Goal: Task Accomplishment & Management: Use online tool/utility

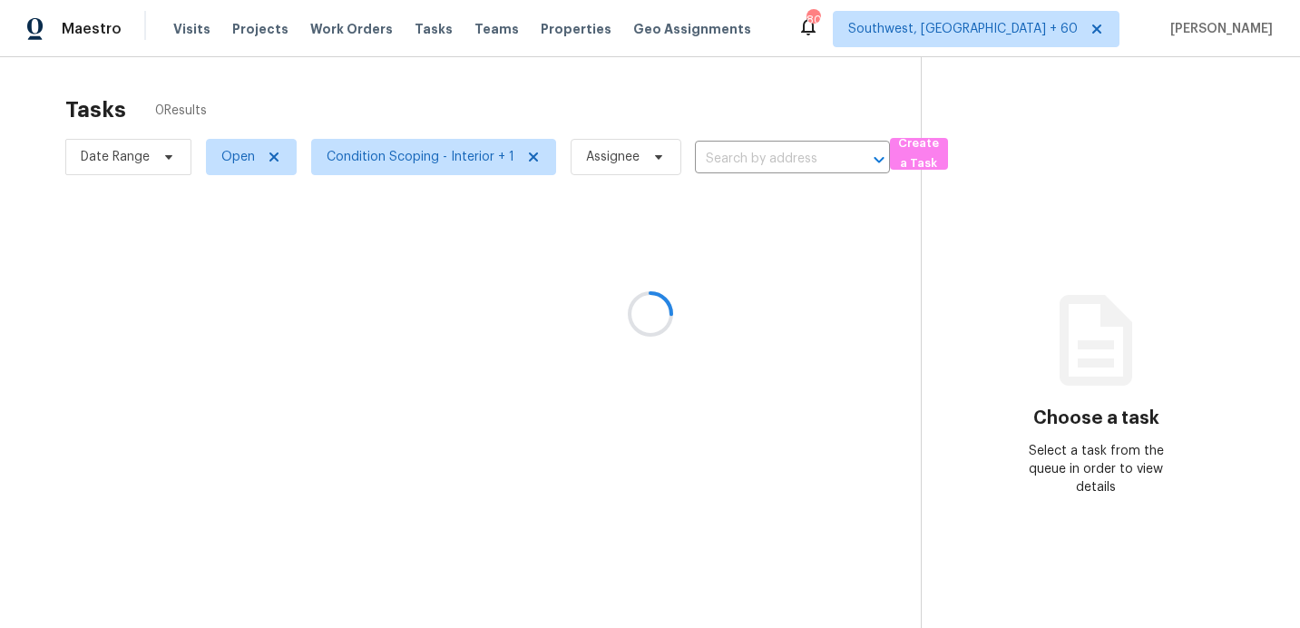
click at [108, 164] on div at bounding box center [650, 314] width 1300 height 628
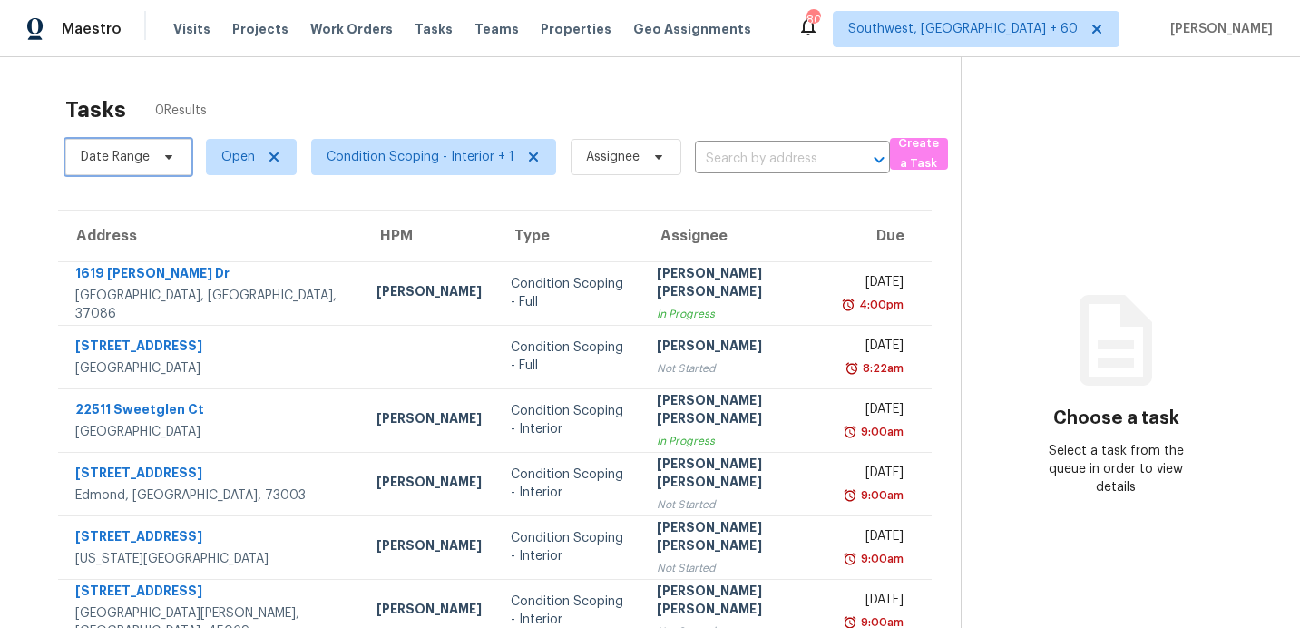
click at [114, 159] on span "Date Range" at bounding box center [115, 157] width 69 height 18
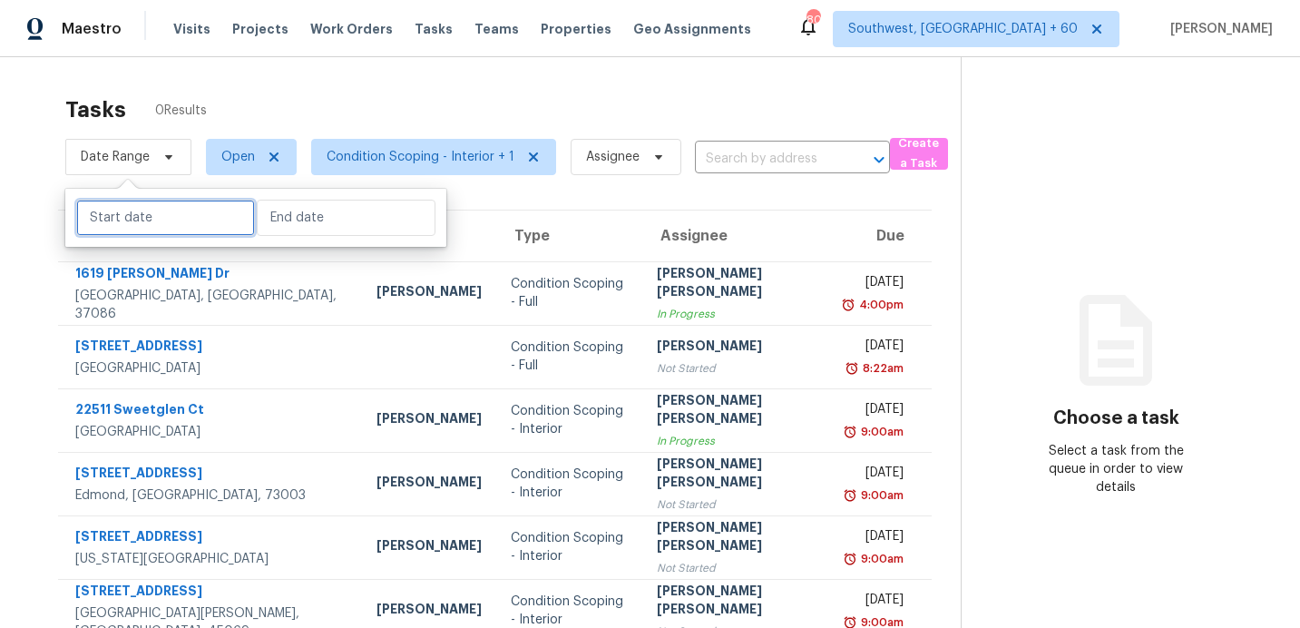
click at [125, 219] on input "text" at bounding box center [165, 218] width 179 height 36
select select "7"
select select "2025"
select select "8"
select select "2025"
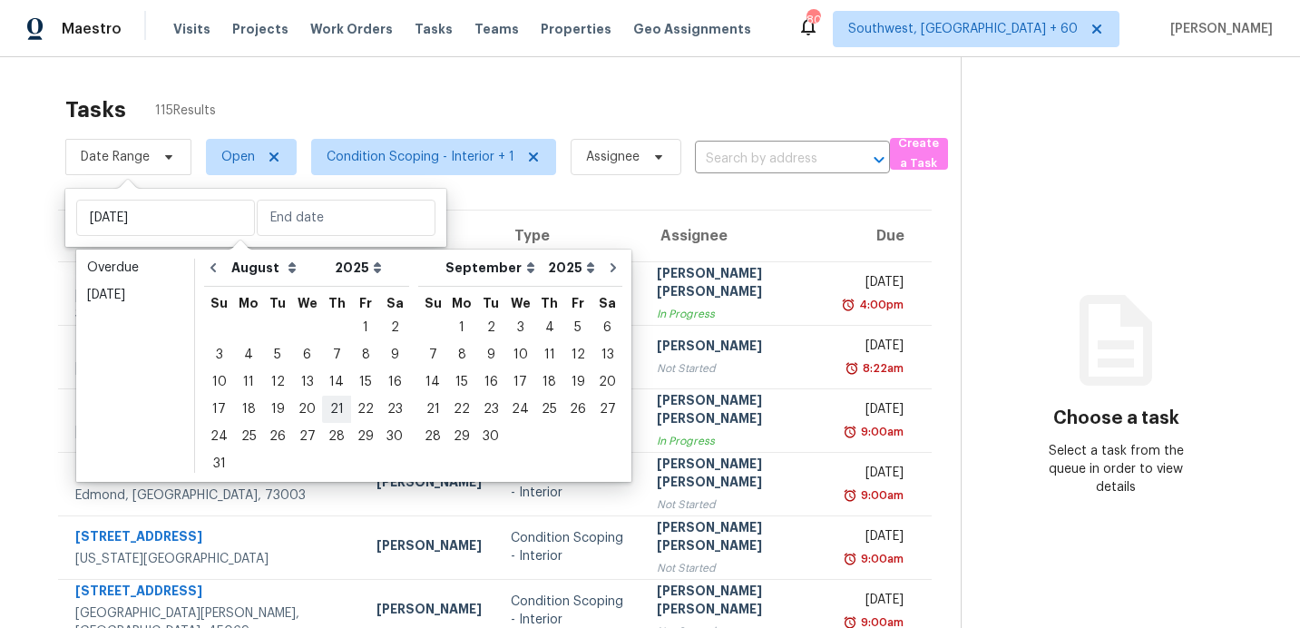
click at [327, 408] on div "21" at bounding box center [336, 408] width 29 height 25
type input "[DATE]"
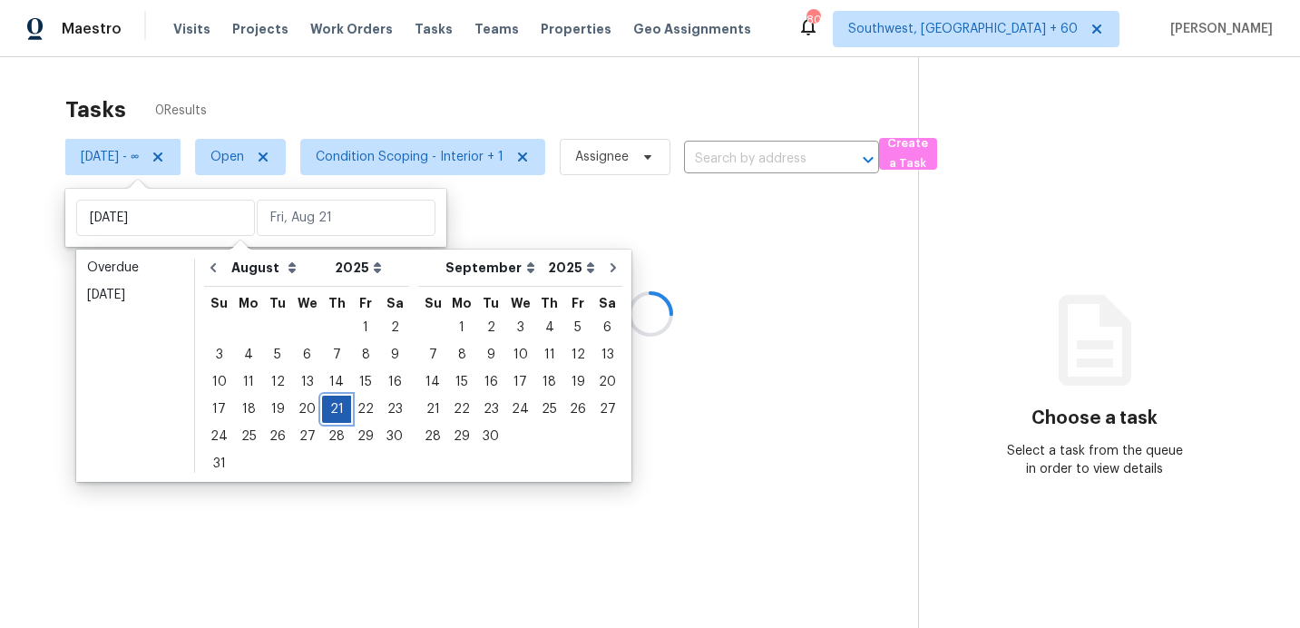
click at [327, 408] on div "21" at bounding box center [336, 408] width 29 height 25
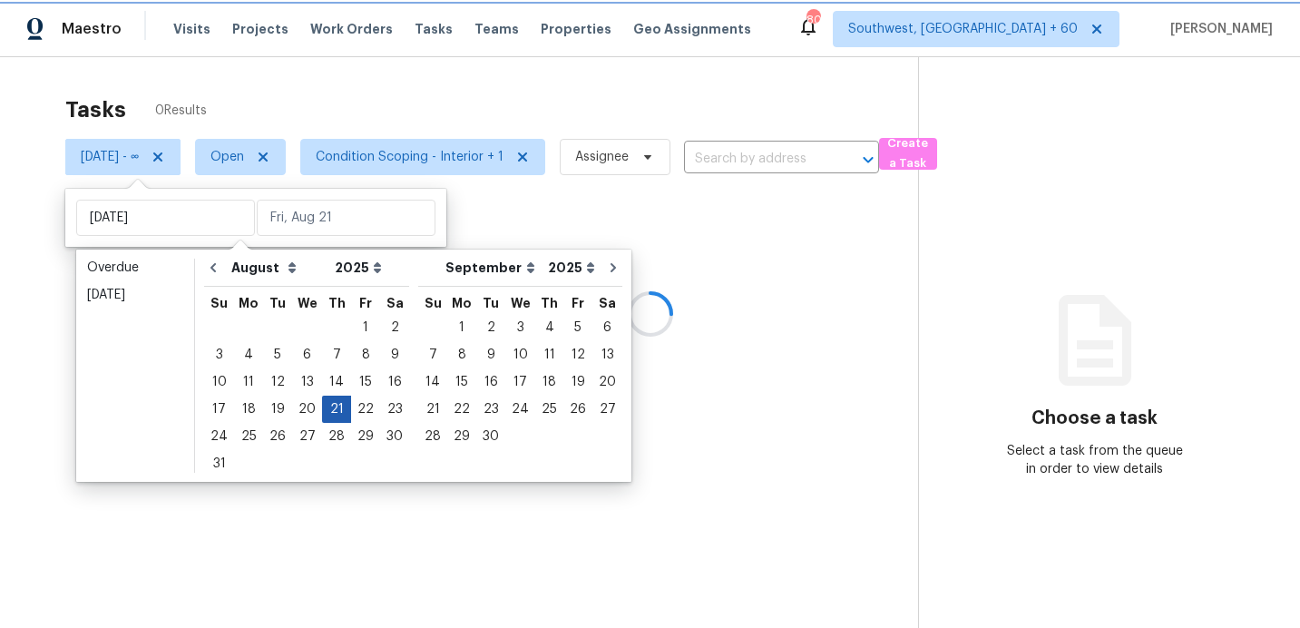
type input "[DATE]"
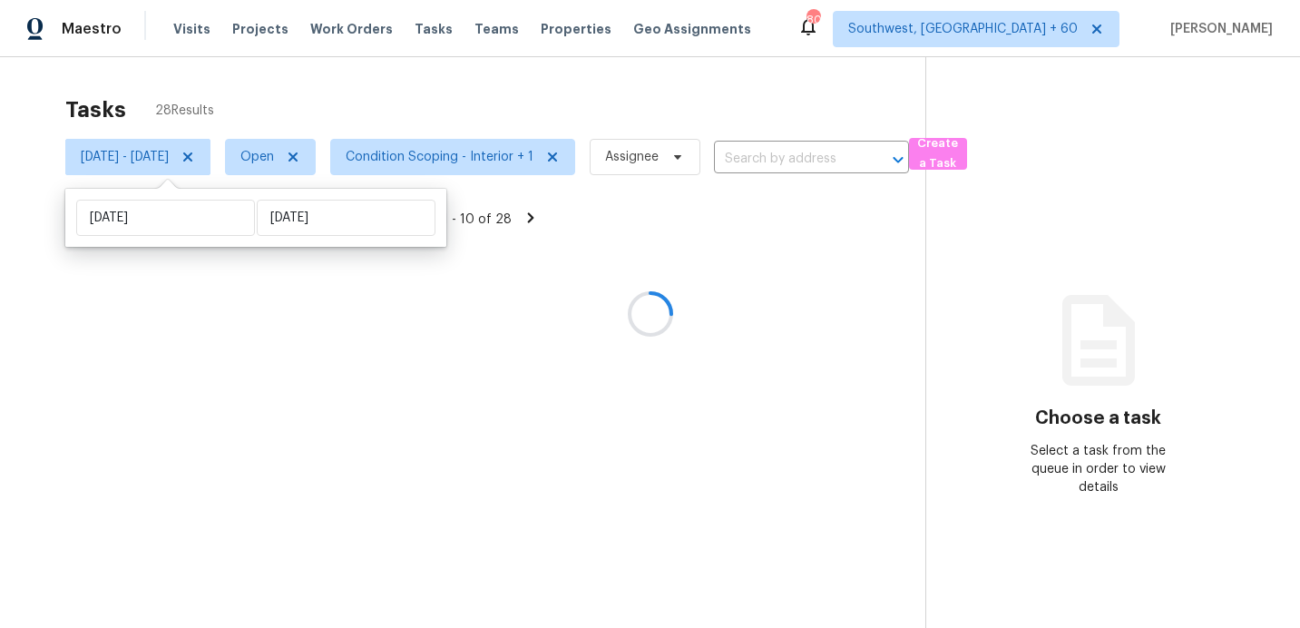
click at [452, 88] on div at bounding box center [650, 314] width 1300 height 628
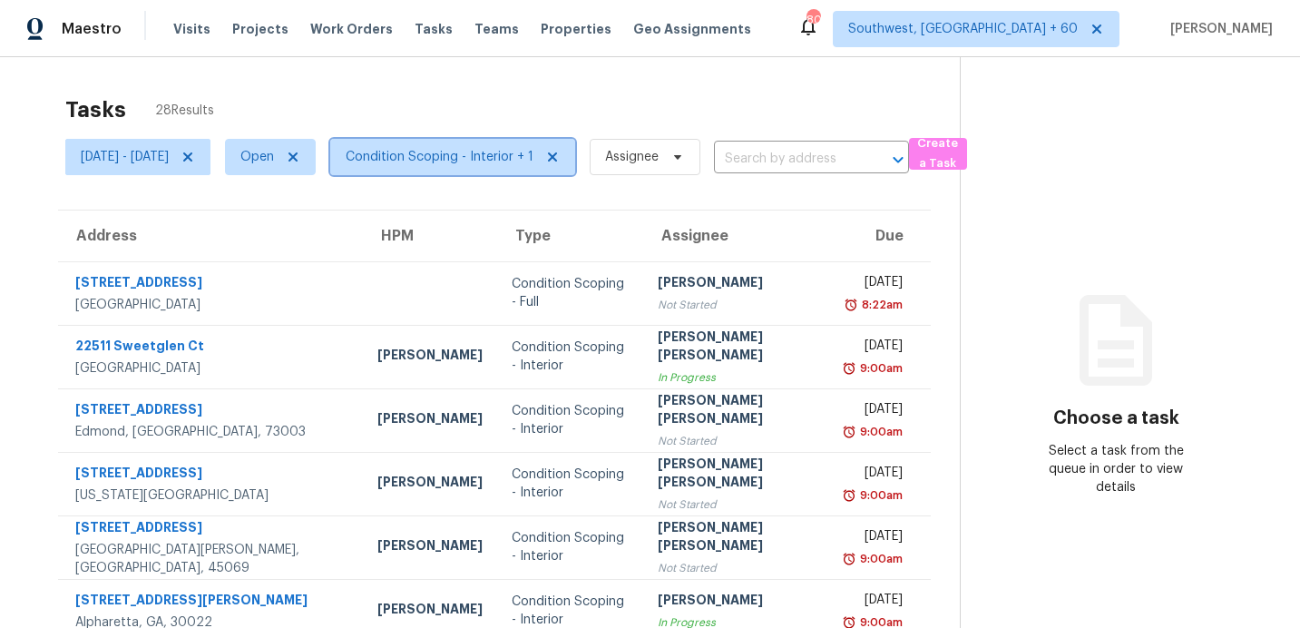
click at [454, 161] on span "Condition Scoping - Interior + 1" at bounding box center [440, 157] width 188 height 18
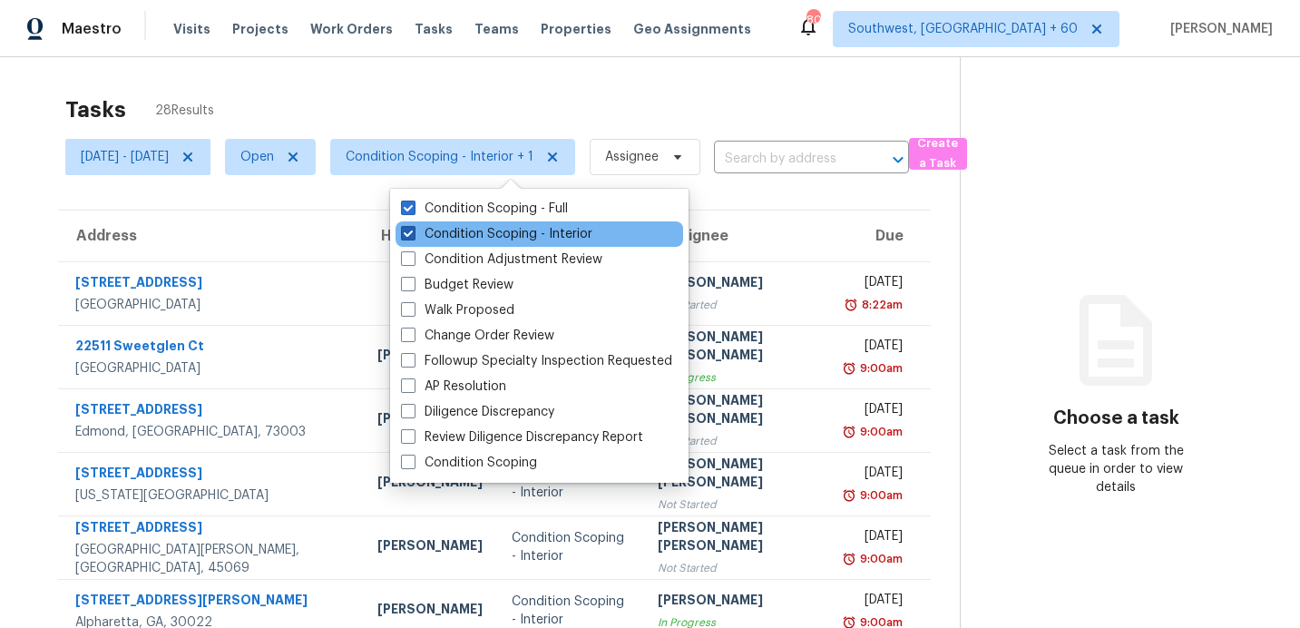
click at [461, 231] on label "Condition Scoping - Interior" at bounding box center [496, 234] width 191 height 18
click at [413, 231] on input "Condition Scoping - Interior" at bounding box center [407, 231] width 12 height 12
checkbox input "false"
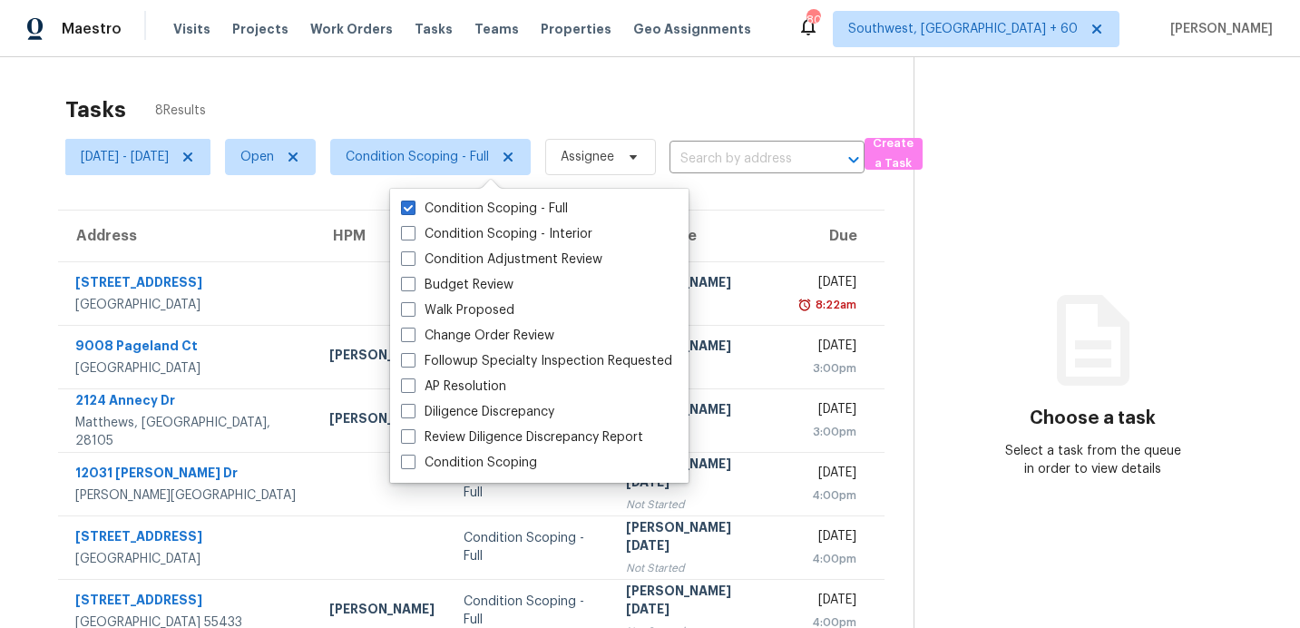
click at [469, 104] on div "Tasks 8 Results" at bounding box center [489, 109] width 848 height 47
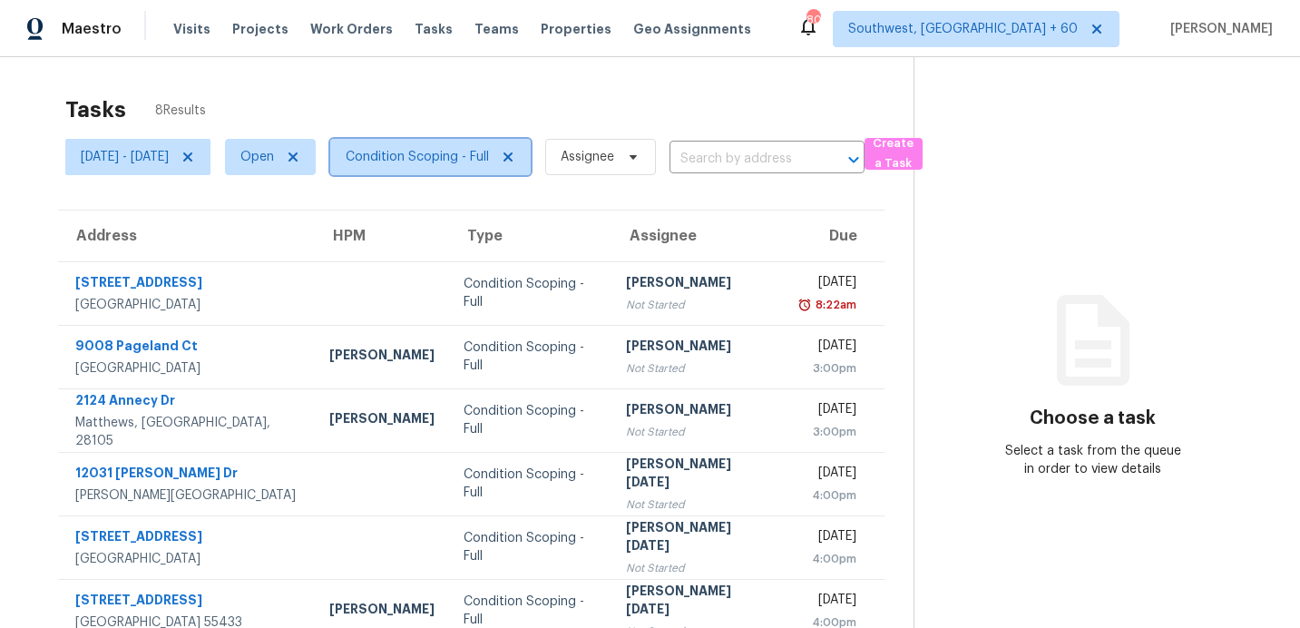
click at [468, 151] on span "Condition Scoping - Full" at bounding box center [417, 157] width 143 height 18
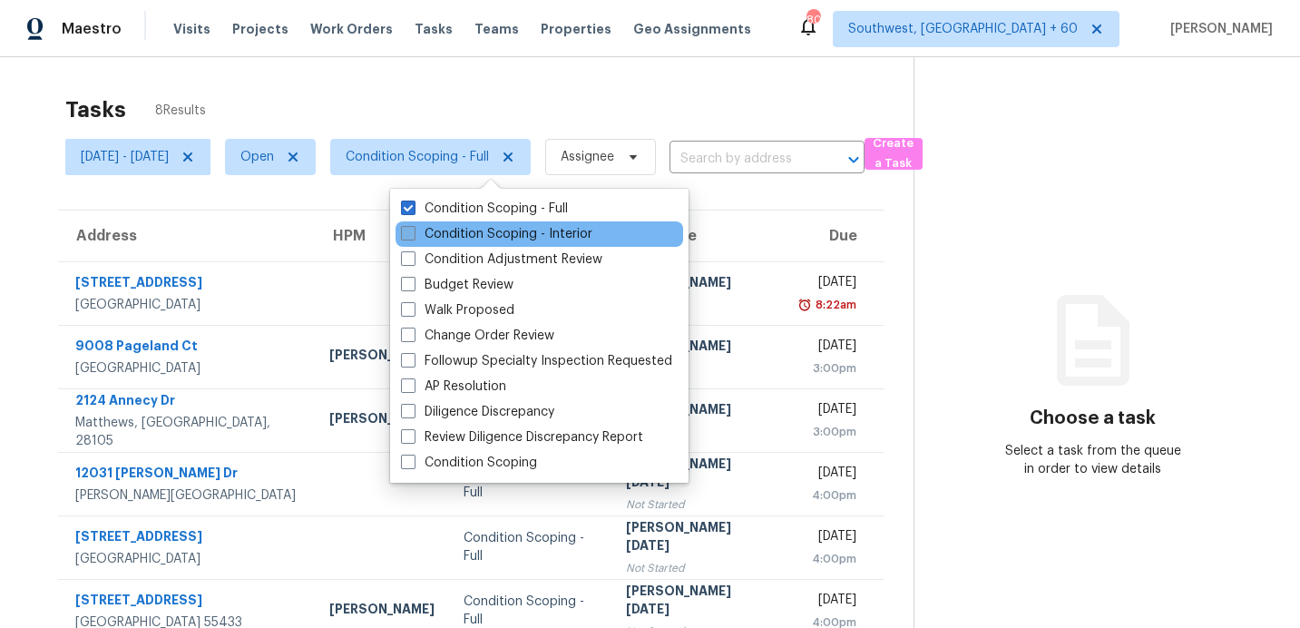
click at [458, 229] on label "Condition Scoping - Interior" at bounding box center [496, 234] width 191 height 18
click at [413, 229] on input "Condition Scoping - Interior" at bounding box center [407, 231] width 12 height 12
checkbox input "true"
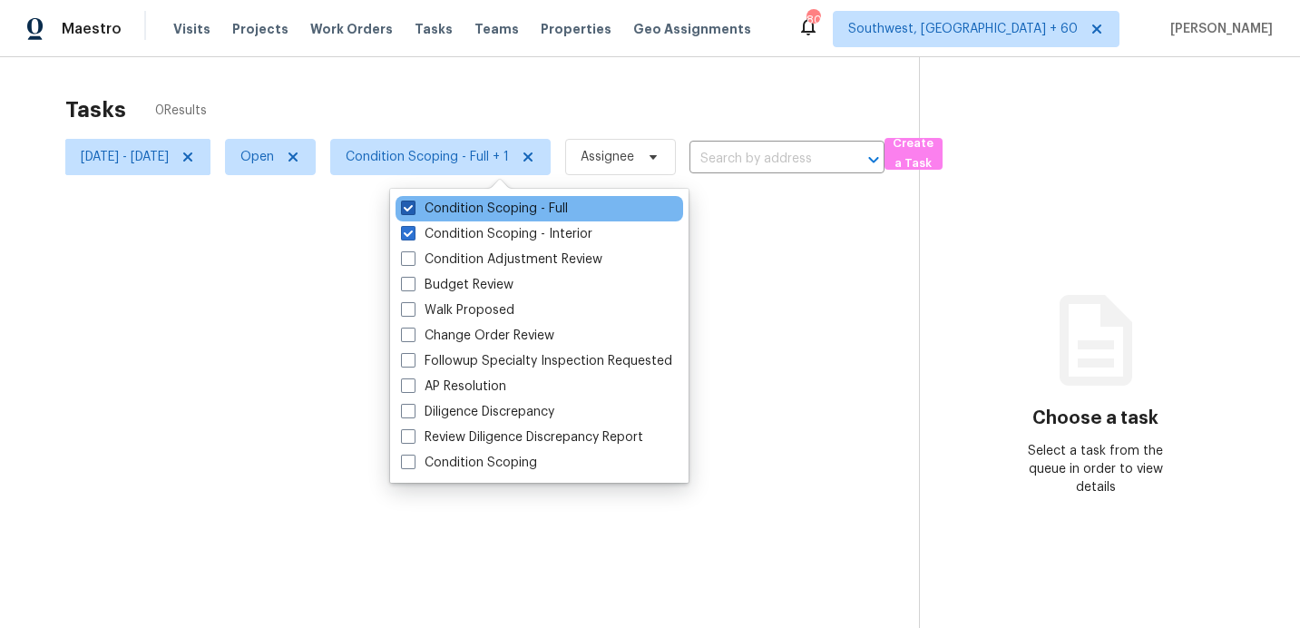
click at [456, 206] on label "Condition Scoping - Full" at bounding box center [484, 209] width 167 height 18
click at [413, 206] on input "Condition Scoping - Full" at bounding box center [407, 206] width 12 height 12
checkbox input "false"
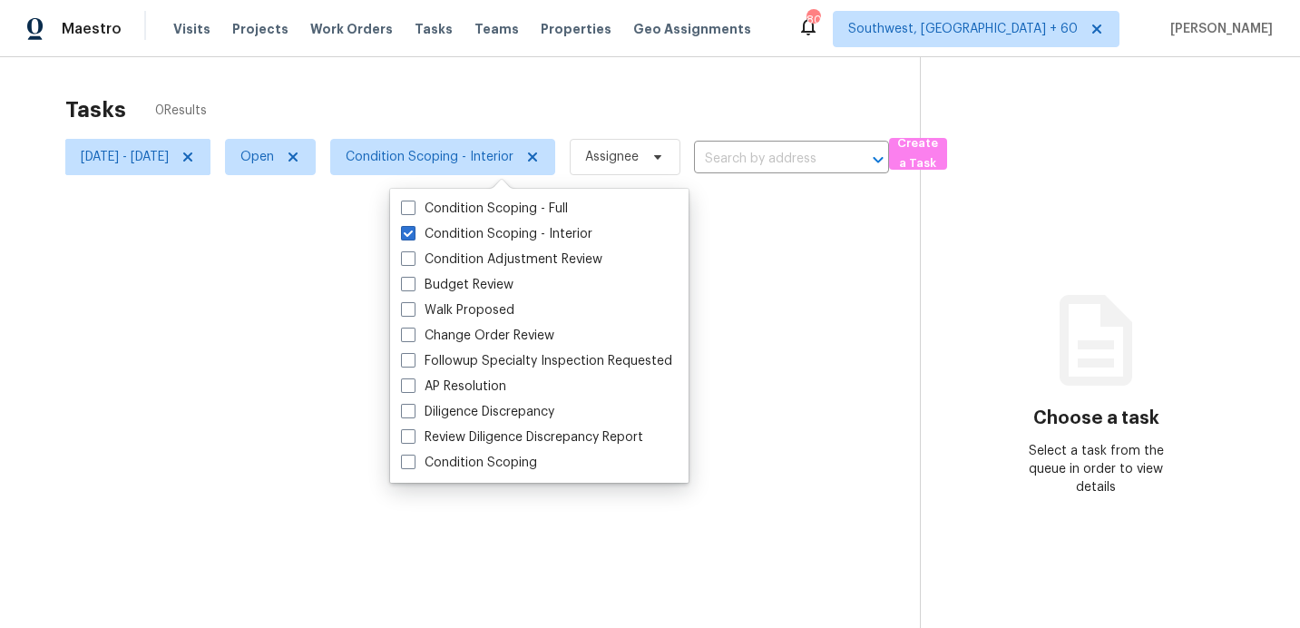
click at [473, 109] on div at bounding box center [650, 314] width 1300 height 628
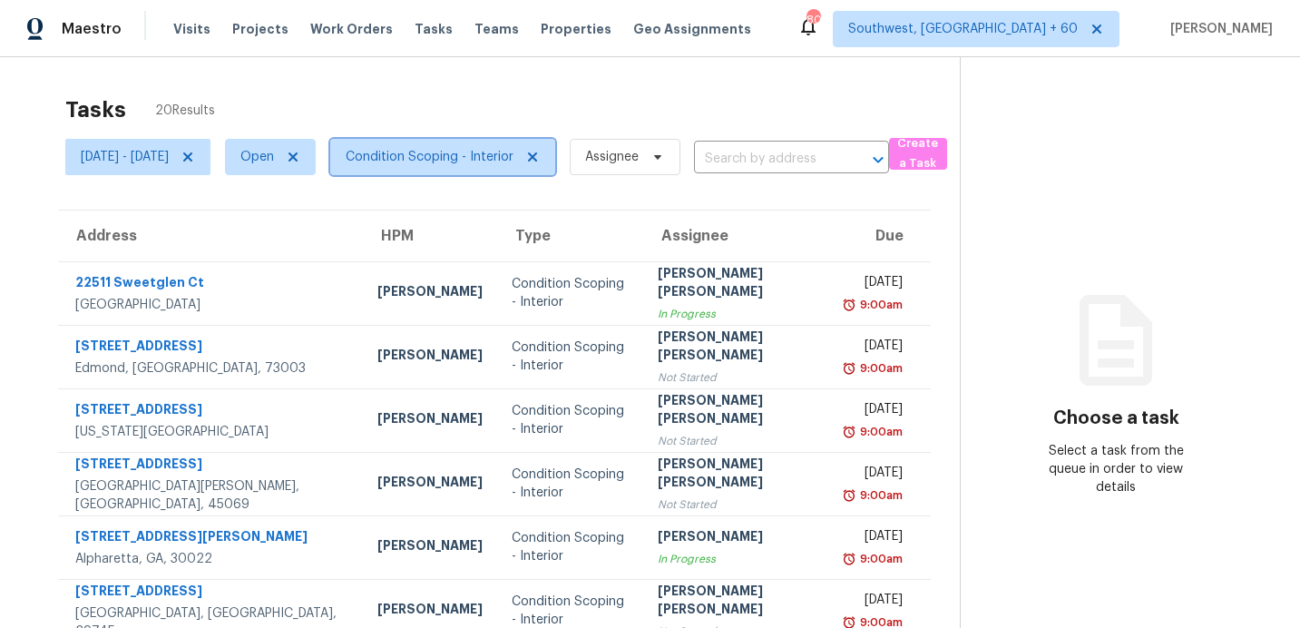
click at [460, 171] on span "Condition Scoping - Interior" at bounding box center [442, 157] width 225 height 36
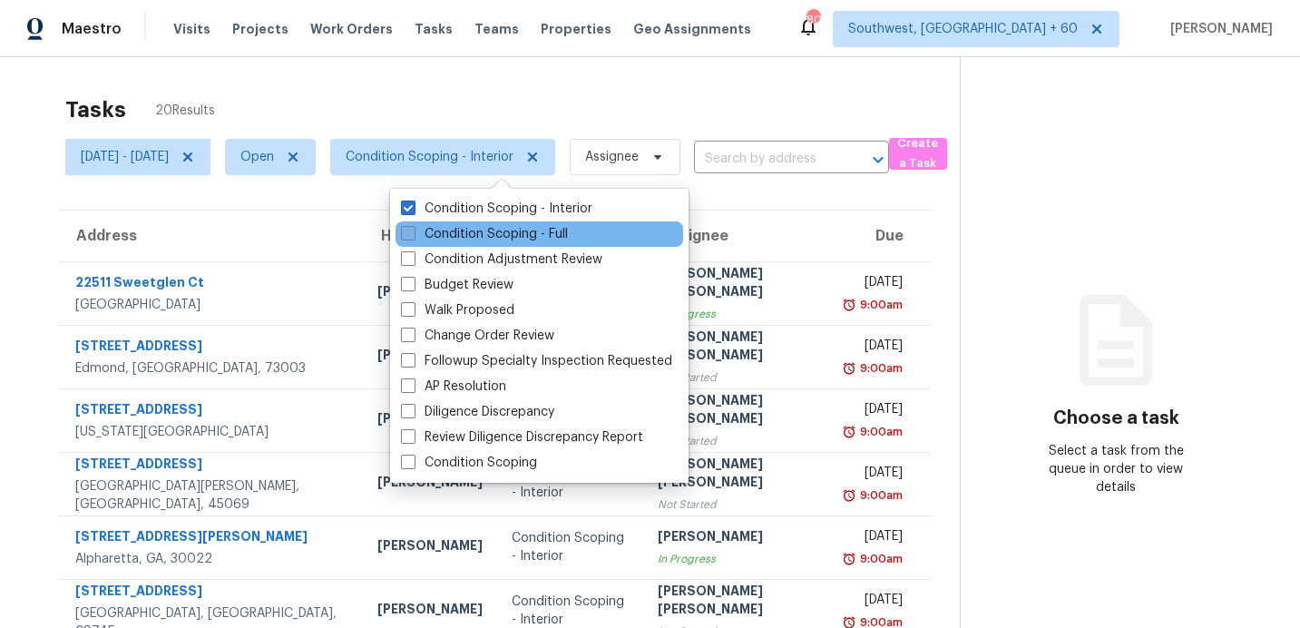
click at [468, 238] on label "Condition Scoping - Full" at bounding box center [484, 234] width 167 height 18
click at [413, 237] on input "Condition Scoping - Full" at bounding box center [407, 231] width 12 height 12
checkbox input "true"
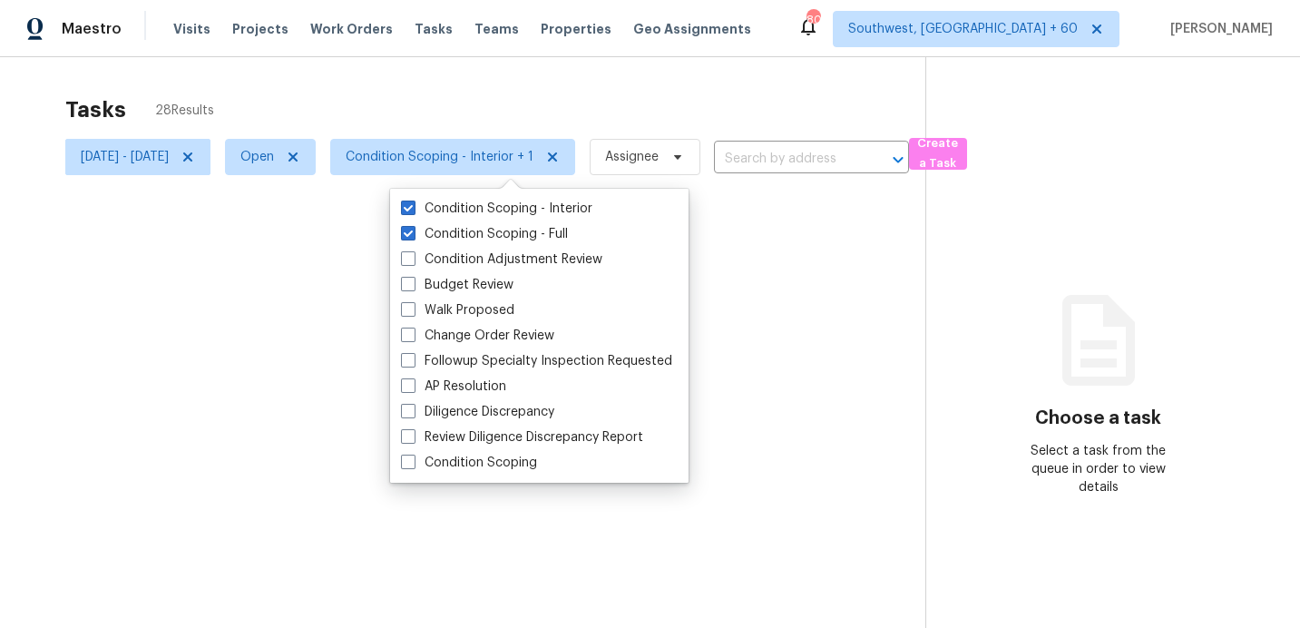
click at [460, 112] on div at bounding box center [650, 314] width 1300 height 628
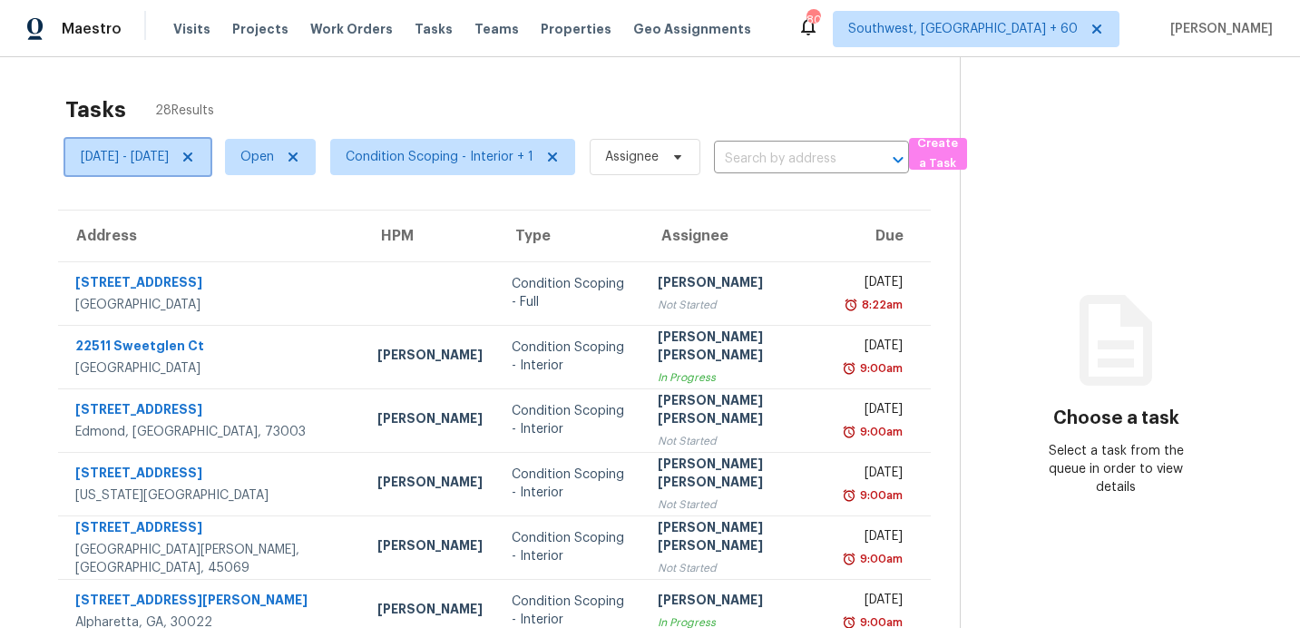
click at [195, 158] on icon at bounding box center [187, 157] width 15 height 15
